Goal: Register for event/course

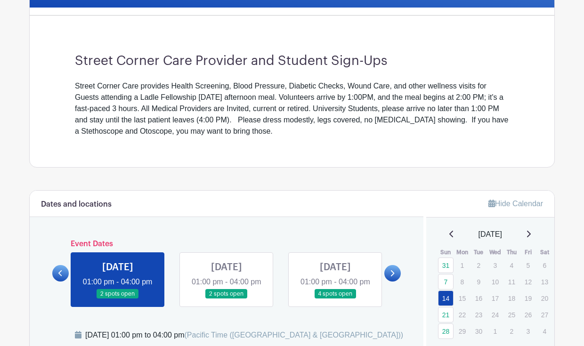
scroll to position [265, 0]
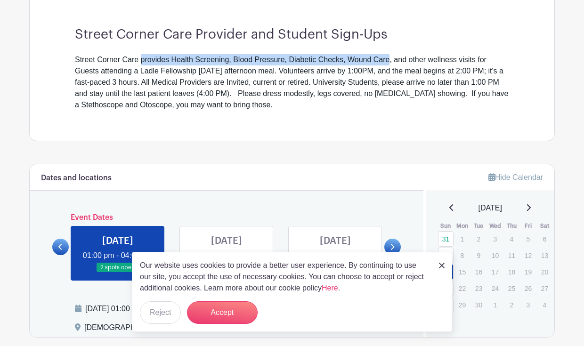
drag, startPoint x: 140, startPoint y: 60, endPoint x: 390, endPoint y: 57, distance: 250.6
click at [390, 57] on div "Street Corner Care provides Health Screening, Blood Pressure, Diabetic Checks, …" at bounding box center [292, 82] width 434 height 57
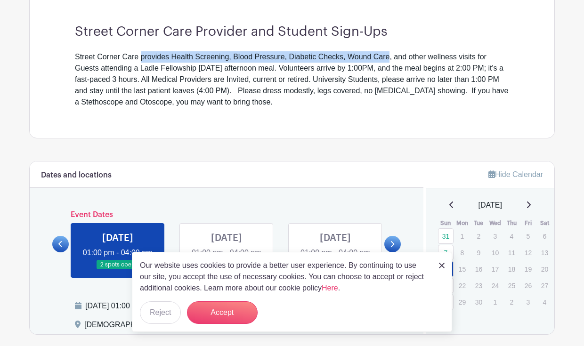
scroll to position [0, 0]
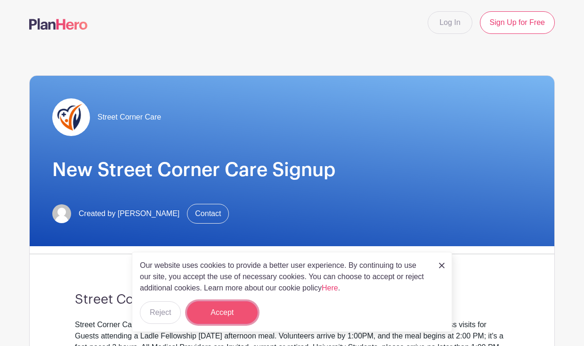
click at [217, 308] on button "Accept" at bounding box center [222, 312] width 71 height 23
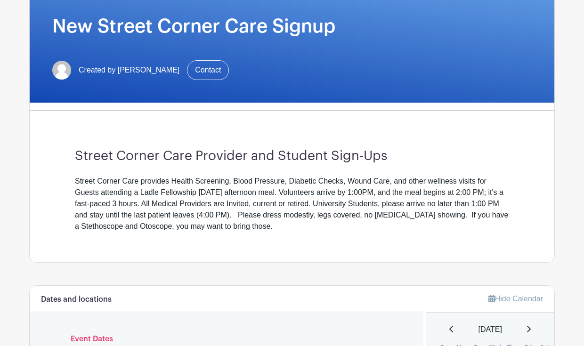
scroll to position [170, 0]
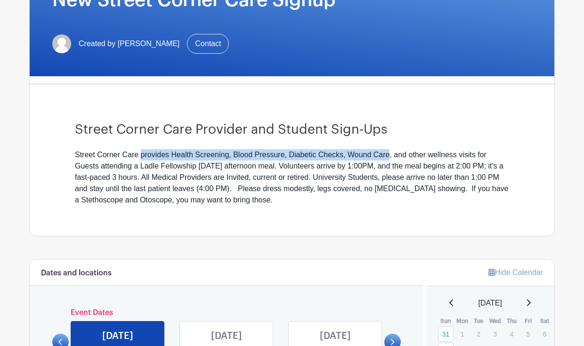
drag, startPoint x: 140, startPoint y: 156, endPoint x: 390, endPoint y: 156, distance: 249.6
click at [390, 156] on div "Street Corner Care provides Health Screening, Blood Pressure, Diabetic Checks, …" at bounding box center [292, 177] width 434 height 57
copy div "provides Health Screening, Blood Pressure, Diabetic Checks, Wound Care"
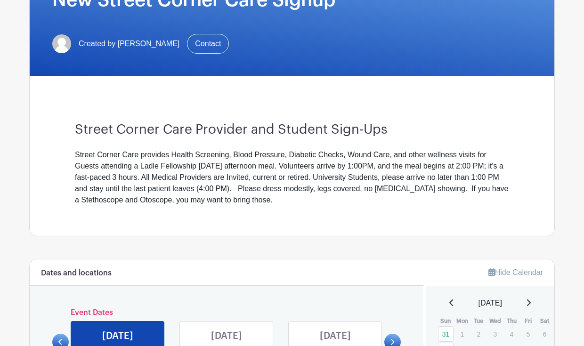
click at [404, 152] on div "Street Corner Care provides Health Screening, Blood Pressure, Diabetic Checks, …" at bounding box center [292, 177] width 434 height 57
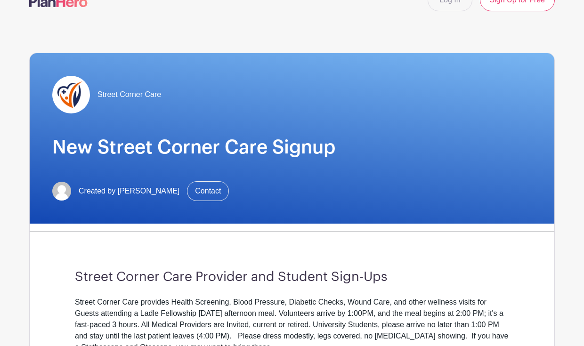
scroll to position [0, 0]
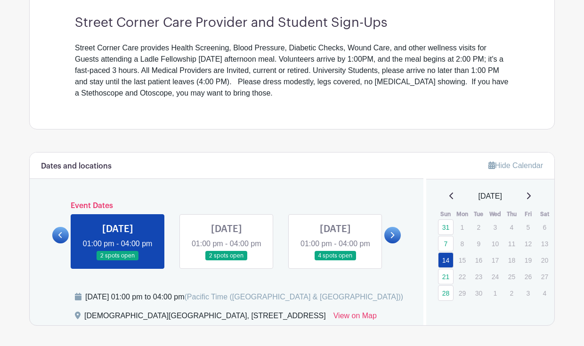
scroll to position [277, 0]
drag, startPoint x: 75, startPoint y: 45, endPoint x: 138, endPoint y: 43, distance: 62.7
click at [138, 43] on div "Street Corner Care provides Health Screening, Blood Pressure, Diabetic Checks, …" at bounding box center [292, 70] width 434 height 57
copy div "Street Corner Care"
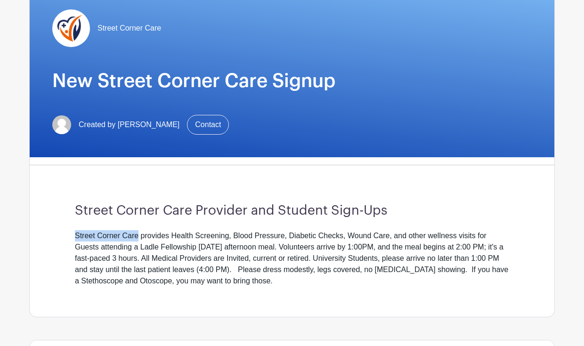
scroll to position [112, 0]
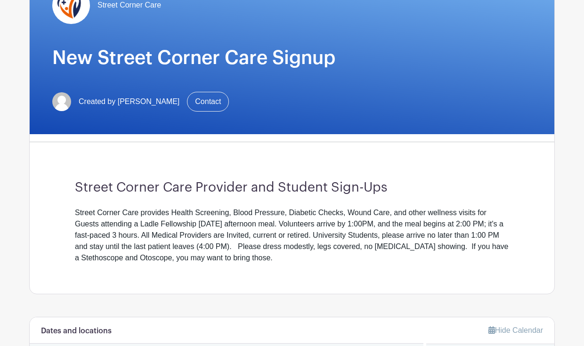
click at [270, 239] on div "Street Corner Care provides Health Screening, Blood Pressure, Diabetic Checks, …" at bounding box center [292, 235] width 434 height 57
